Goal: Task Accomplishment & Management: Complete application form

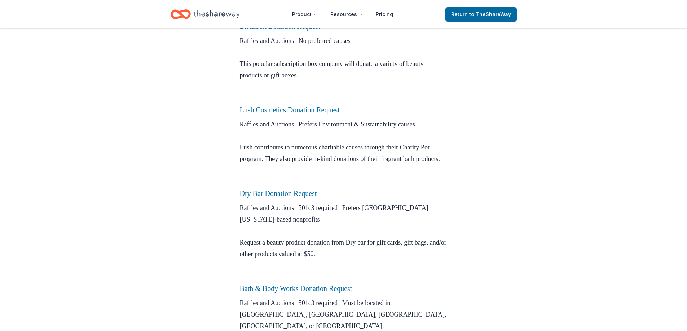
scroll to position [325, 0]
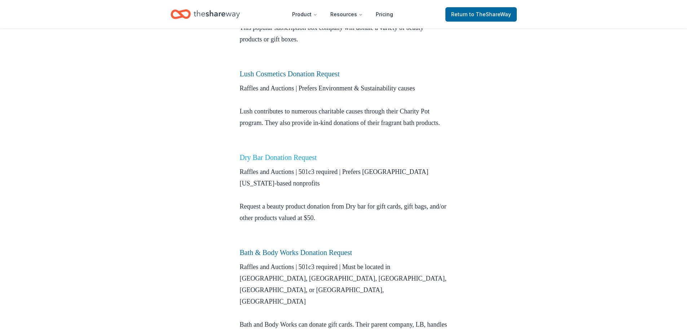
click at [315, 162] on link "Dry Bar Donation Request" at bounding box center [278, 158] width 77 height 8
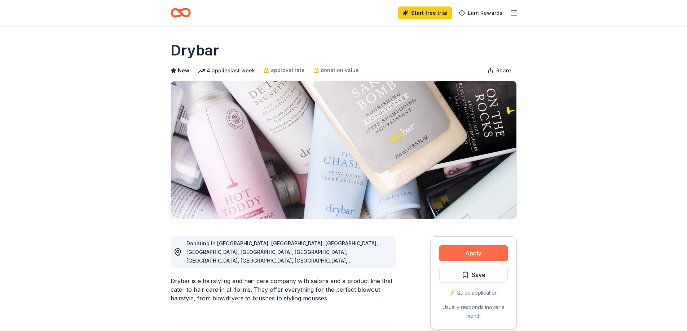
click at [473, 253] on button "Apply" at bounding box center [473, 254] width 69 height 16
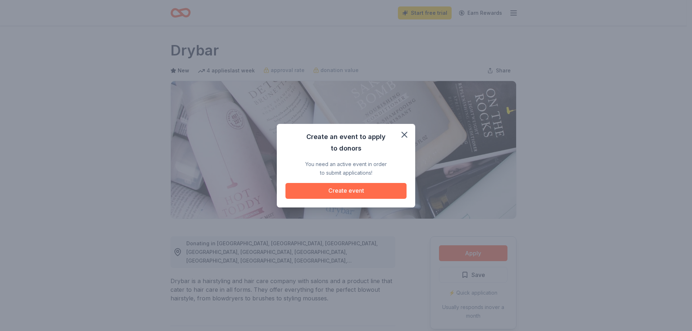
click at [344, 189] on button "Create event" at bounding box center [346, 191] width 121 height 16
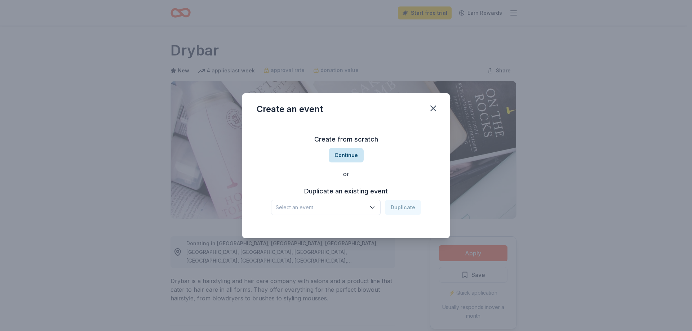
click at [354, 155] on button "Continue" at bounding box center [346, 155] width 35 height 14
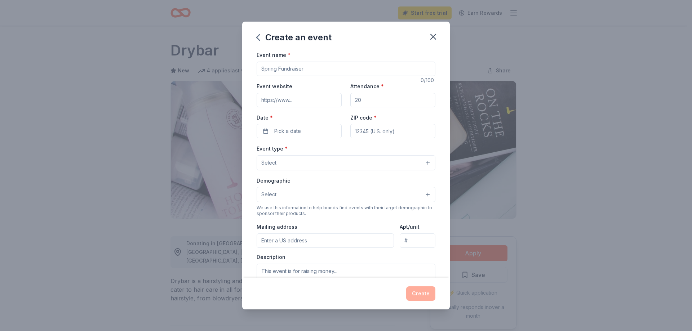
click at [309, 66] on input "Event name *" at bounding box center [346, 69] width 179 height 14
type input "Superhero Showdown Bowling Tournament - [GEOGRAPHIC_DATA]"
click at [278, 98] on input "Event website" at bounding box center [299, 100] width 85 height 14
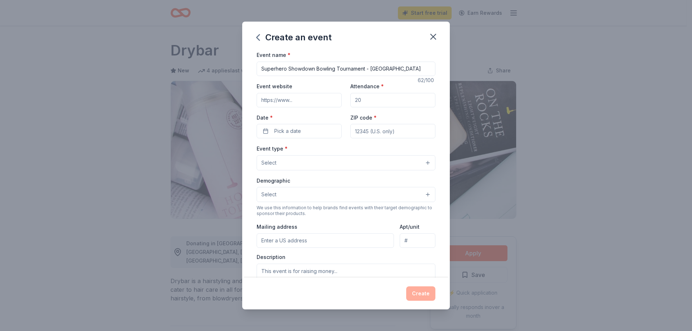
paste input "https://www.fbrr.org/"
type input "https://www.fbrr.org/"
click at [362, 99] on input "Attendance *" at bounding box center [392, 100] width 85 height 14
click at [369, 100] on input "Attendance *" at bounding box center [392, 100] width 85 height 14
click at [370, 99] on input "Attendance *" at bounding box center [392, 100] width 85 height 14
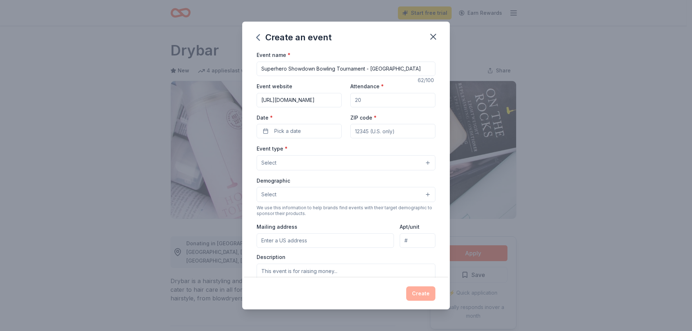
click at [362, 100] on input "Attendance *" at bounding box center [392, 100] width 85 height 14
type input "250"
click at [296, 131] on span "Pick a date" at bounding box center [287, 131] width 27 height 9
click at [257, 241] on button "28" at bounding box center [258, 240] width 13 height 13
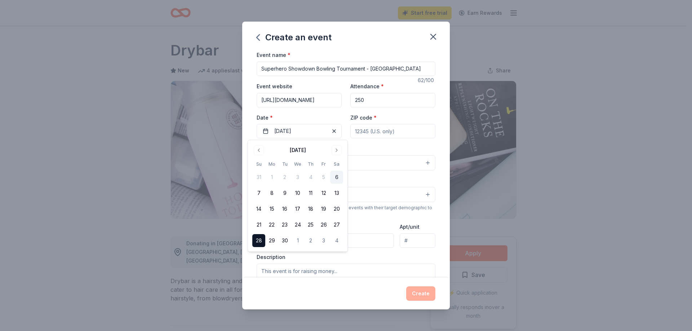
click at [376, 127] on input "ZIP code *" at bounding box center [392, 131] width 85 height 14
type input "77469"
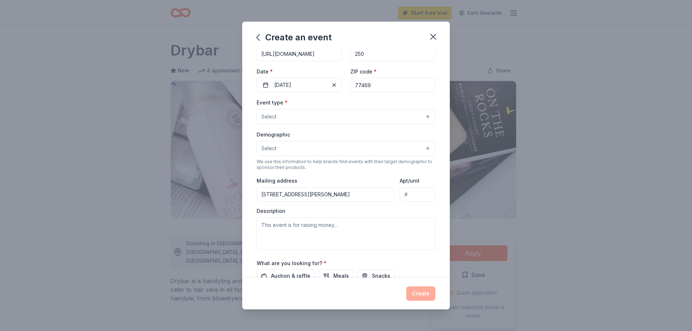
scroll to position [47, 0]
drag, startPoint x: 325, startPoint y: 197, endPoint x: 168, endPoint y: 186, distance: 157.2
click at [168, 186] on div "Create an event Event name * Superhero Showdown Bowling Tournament - Fort Bend …" at bounding box center [346, 165] width 692 height 331
type input "730 Valley Ridge Dr."
click at [283, 146] on button "Select" at bounding box center [346, 147] width 179 height 15
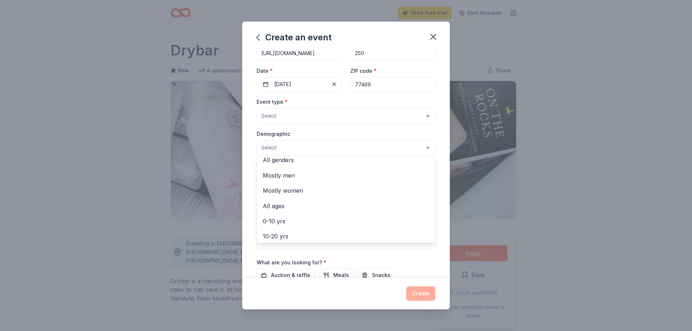
scroll to position [0, 0]
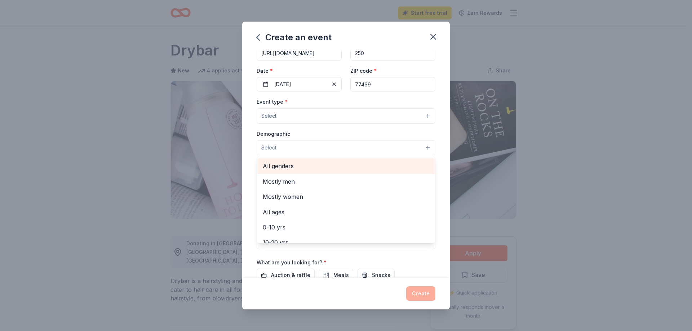
click at [276, 164] on span "All genders" at bounding box center [346, 166] width 167 height 9
click at [289, 114] on div "Event type * Select Demographic All genders Mostly men Mostly women All ages 0-…" at bounding box center [346, 173] width 179 height 153
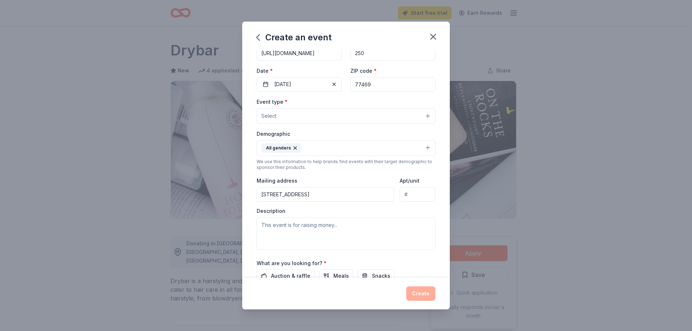
click at [290, 114] on button "Select" at bounding box center [346, 116] width 179 height 15
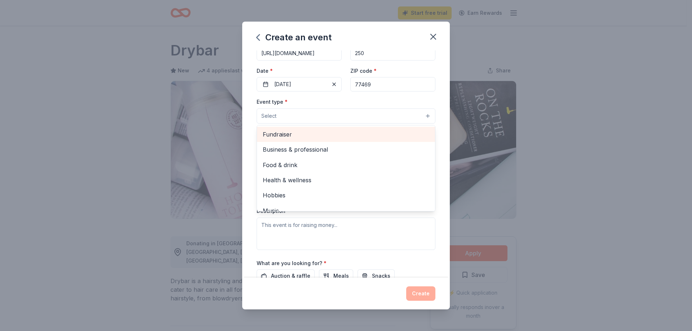
click at [287, 132] on span "Fundraiser" at bounding box center [346, 134] width 167 height 9
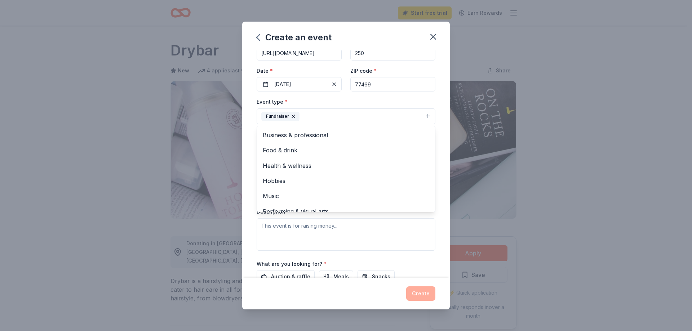
scroll to position [9, 0]
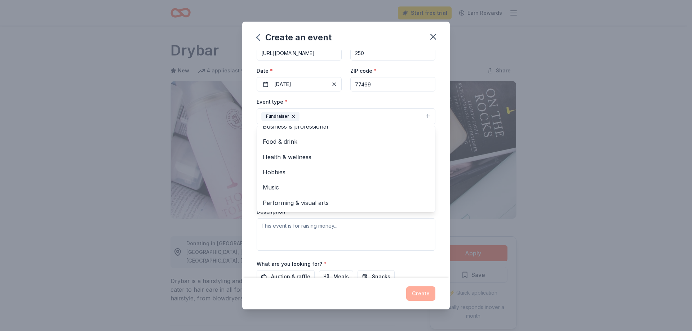
click at [435, 207] on div "Event name * Superhero Showdown Bowling Tournament - Fort Bend Rainbow Room 62 …" at bounding box center [346, 163] width 208 height 227
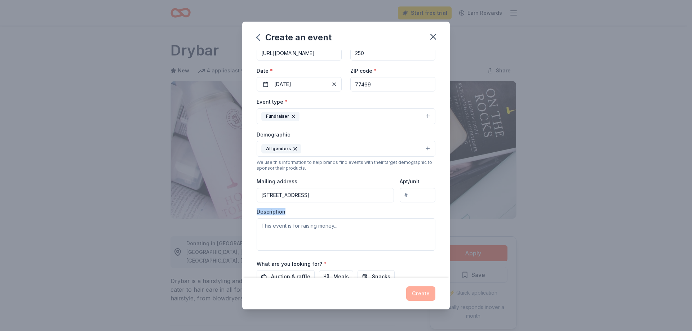
drag, startPoint x: 243, startPoint y: 211, endPoint x: 229, endPoint y: 212, distance: 13.4
click at [229, 212] on div "Create an event Event name * Superhero Showdown Bowling Tournament - Fort Bend …" at bounding box center [346, 165] width 692 height 331
drag, startPoint x: 346, startPoint y: 229, endPoint x: 263, endPoint y: 229, distance: 82.9
click at [260, 229] on textarea at bounding box center [346, 235] width 179 height 32
drag, startPoint x: 344, startPoint y: 227, endPoint x: 281, endPoint y: 220, distance: 63.4
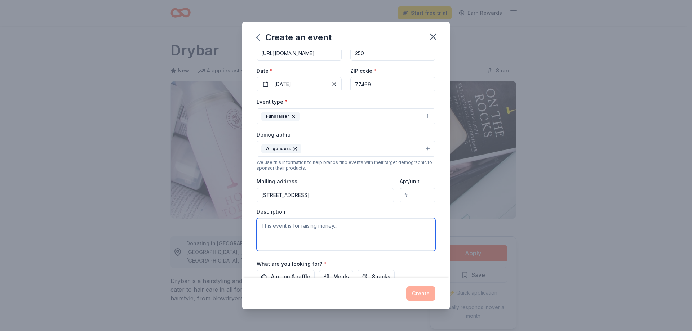
click at [259, 226] on textarea at bounding box center [346, 235] width 179 height 32
click at [301, 223] on textarea at bounding box center [346, 235] width 179 height 32
paste textarea "Superhero Showdown Bowling Tournament 📅 Sunday, September 28 🕝 Time: 2:30 PM – …"
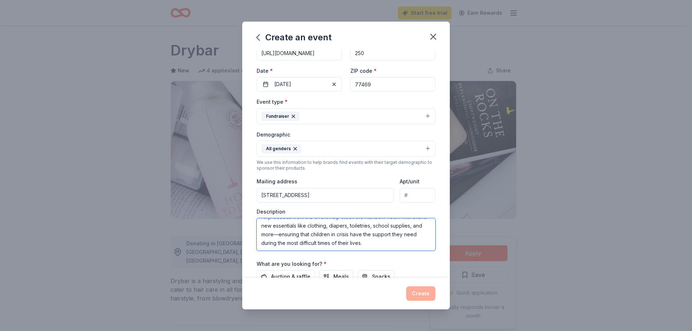
type textarea "Superhero Showdown Bowling Tournament 📅 Sunday, September 28 🕝 Time: 2:30 PM – …"
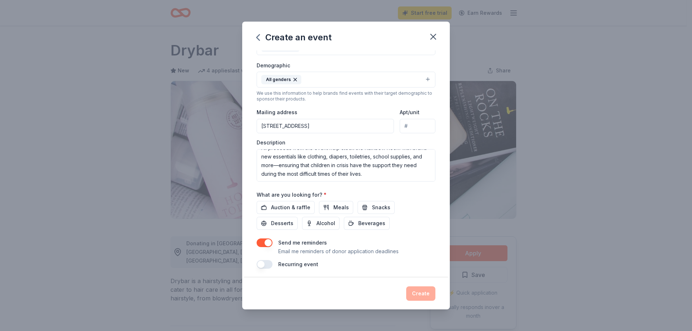
scroll to position [119, 0]
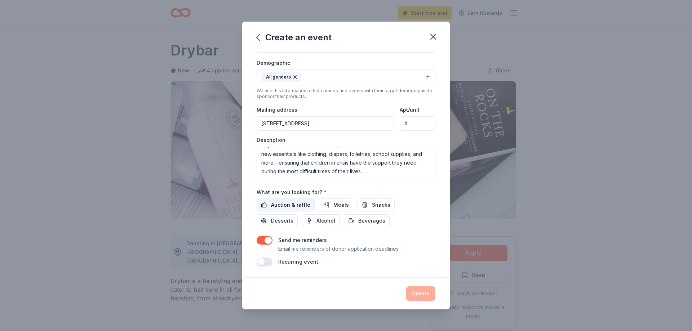
click at [283, 204] on span "Auction & raffle" at bounding box center [290, 205] width 39 height 9
click at [425, 295] on button "Create" at bounding box center [420, 294] width 29 height 14
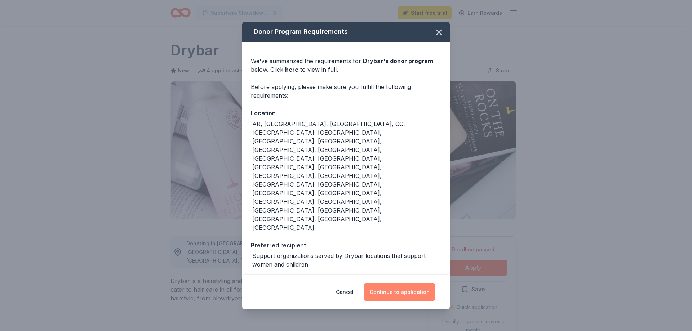
click at [408, 284] on button "Continue to application" at bounding box center [400, 292] width 72 height 17
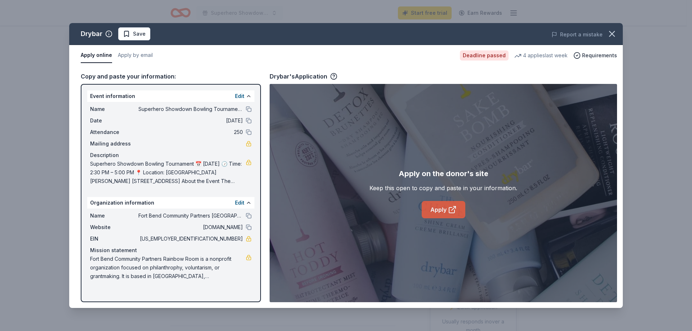
click at [446, 212] on link "Apply" at bounding box center [444, 209] width 44 height 17
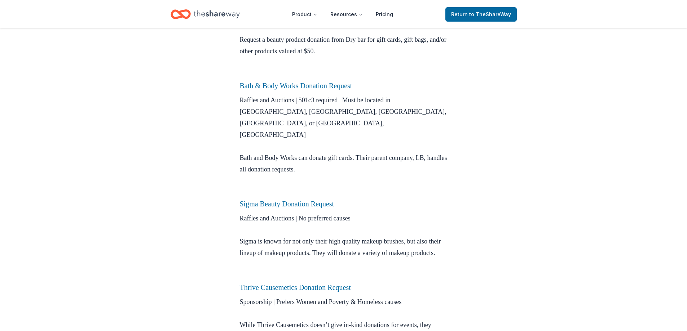
scroll to position [537, 0]
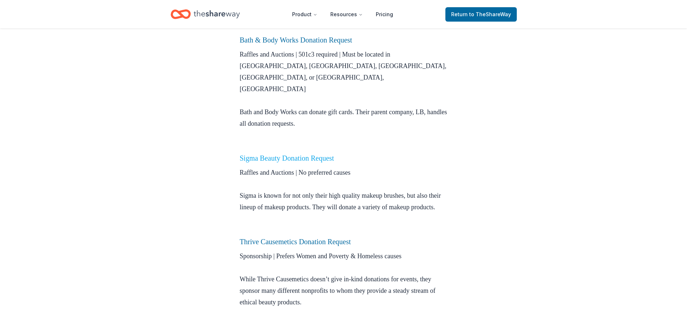
click at [301, 158] on link "Sigma Beauty Donation Request" at bounding box center [287, 158] width 94 height 8
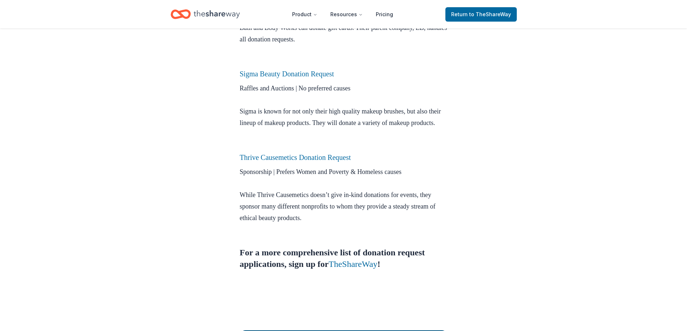
scroll to position [630, 0]
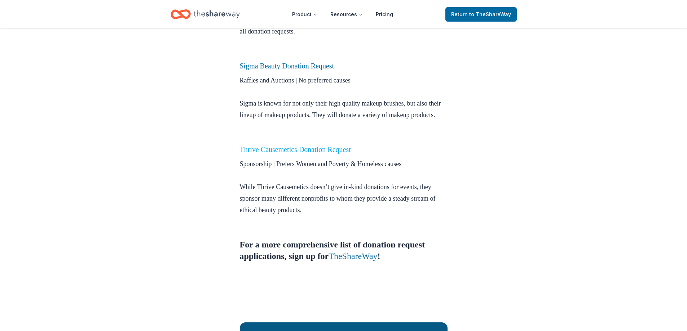
click at [330, 154] on link "Thrive Causemetics Donation Request" at bounding box center [295, 150] width 111 height 8
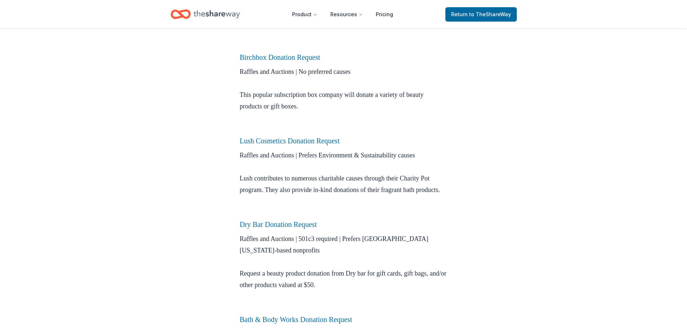
scroll to position [242, 0]
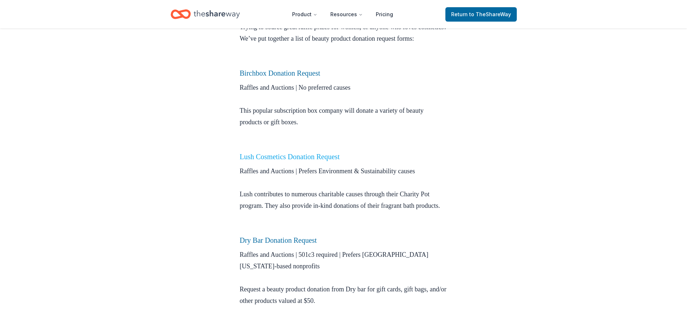
click at [287, 161] on link "Lush Cosmetics Donation Request" at bounding box center [290, 157] width 100 height 8
click at [302, 161] on link "Lush Cosmetics Donation Request" at bounding box center [290, 157] width 100 height 8
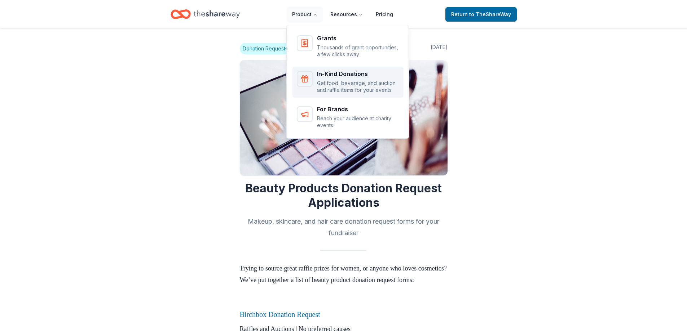
click at [371, 84] on p "Get food, beverage, and auction and raffle items for your events" at bounding box center [358, 87] width 82 height 14
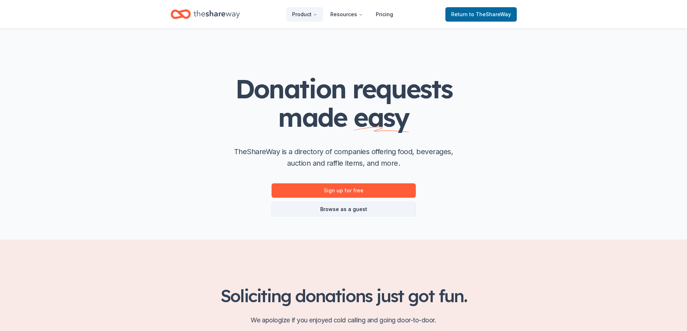
click at [349, 208] on link "Browse as a guest" at bounding box center [344, 209] width 144 height 14
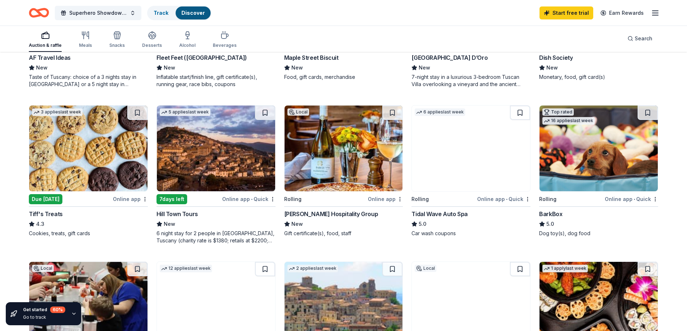
scroll to position [372, 0]
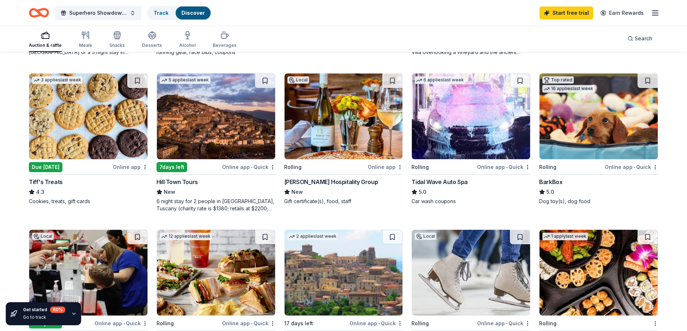
click at [56, 145] on img at bounding box center [88, 117] width 118 height 86
click at [184, 37] on icon "button" at bounding box center [187, 35] width 9 height 9
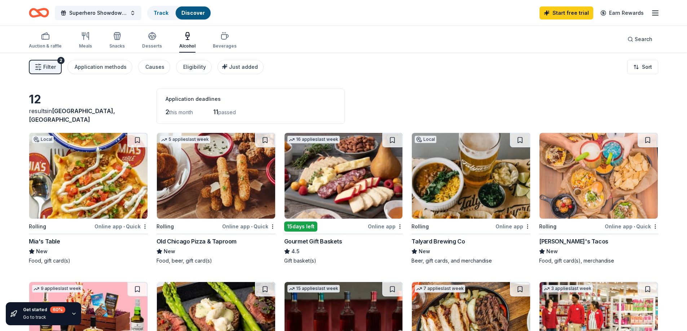
click at [336, 181] on img at bounding box center [344, 176] width 118 height 86
click at [151, 41] on div "Desserts" at bounding box center [152, 40] width 20 height 17
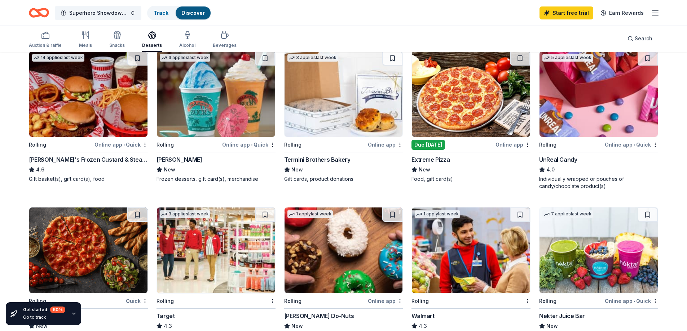
scroll to position [222, 0]
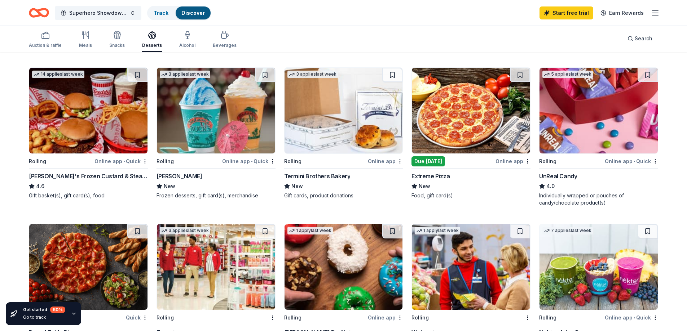
click at [572, 128] on img at bounding box center [598, 111] width 118 height 86
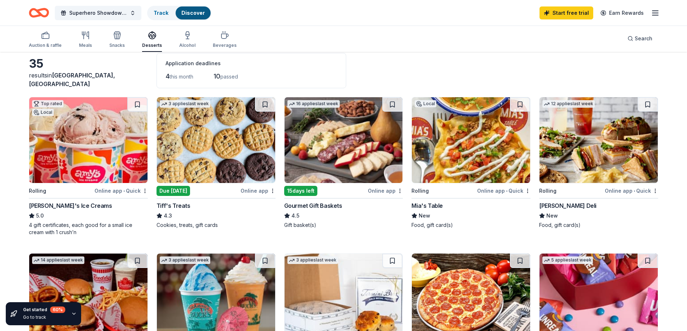
scroll to position [0, 0]
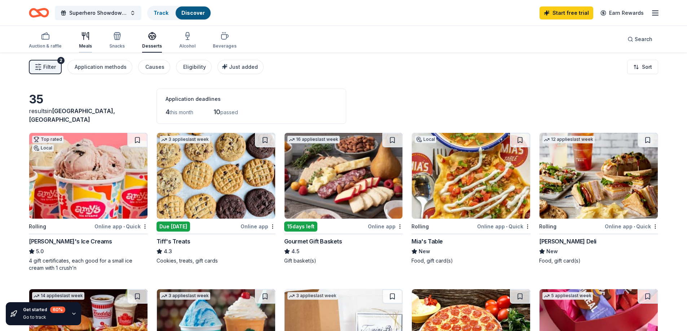
click at [86, 39] on icon "button" at bounding box center [85, 36] width 9 height 9
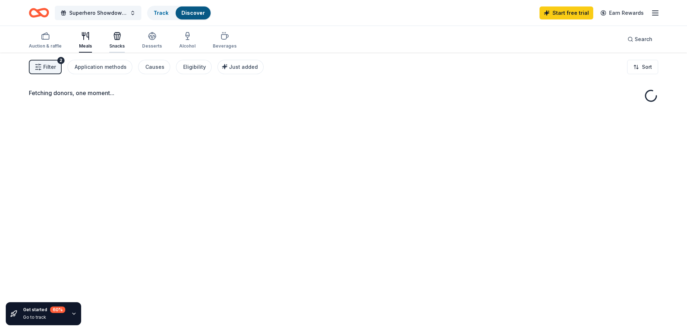
click at [115, 40] on icon "button" at bounding box center [117, 37] width 6 height 5
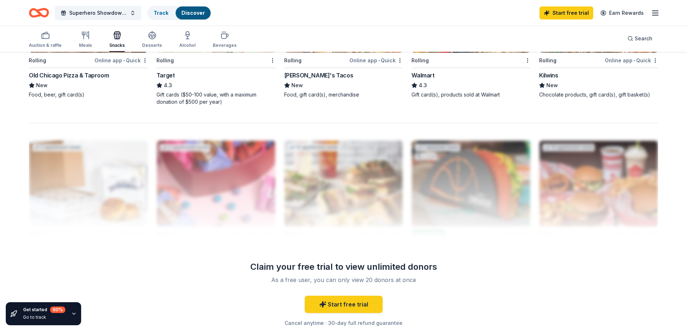
scroll to position [629, 0]
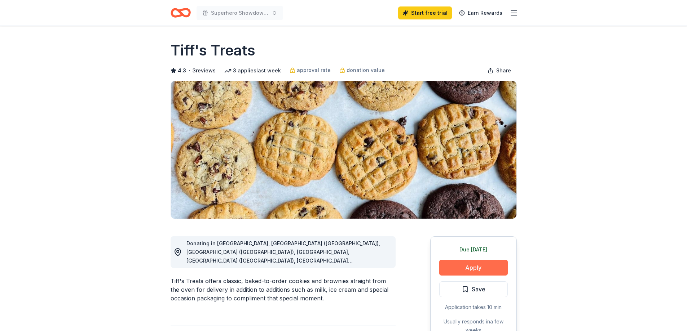
click at [467, 269] on button "Apply" at bounding box center [473, 268] width 69 height 16
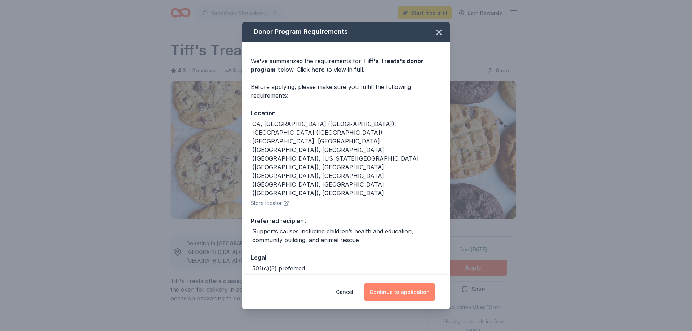
drag, startPoint x: 393, startPoint y: 284, endPoint x: 398, endPoint y: 283, distance: 5.5
click at [392, 284] on button "Continue to application" at bounding box center [400, 292] width 72 height 17
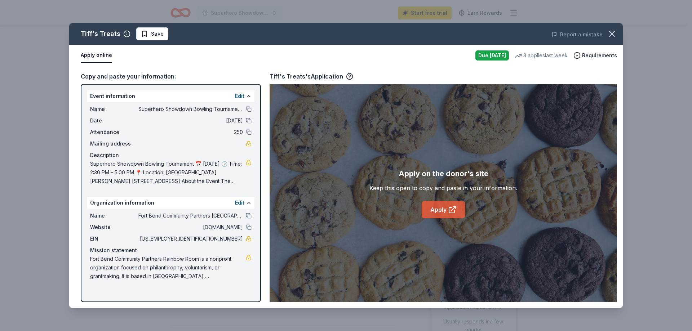
click at [436, 209] on link "Apply" at bounding box center [444, 209] width 44 height 17
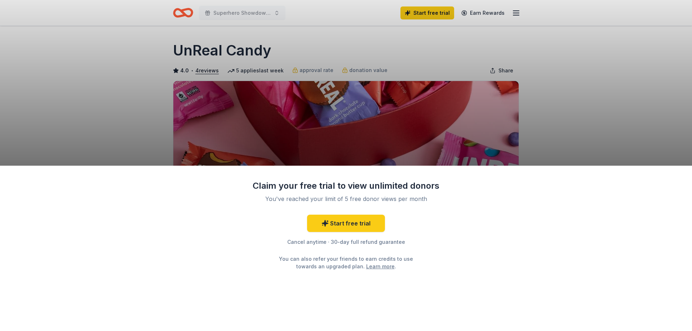
click at [572, 114] on div "Claim your free trial to view unlimited donors You've reached your limit of 5 f…" at bounding box center [346, 165] width 692 height 331
